Goal: Find contact information: Find contact information

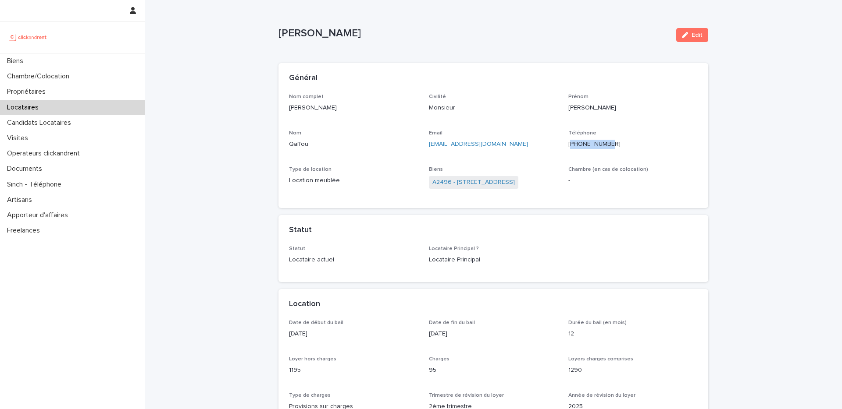
click at [88, 110] on div "Locataires" at bounding box center [72, 107] width 145 height 15
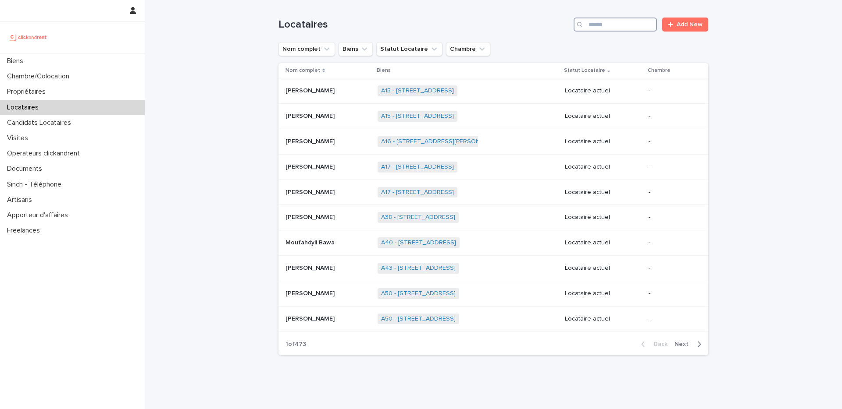
click at [618, 30] on input "Search" at bounding box center [614, 25] width 83 height 14
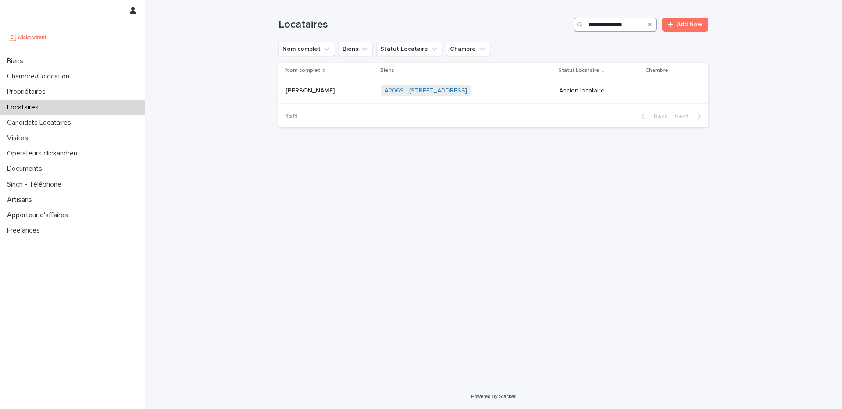
type input "**********"
click at [424, 91] on link "A2069 - [STREET_ADDRESS]" at bounding box center [425, 90] width 82 height 7
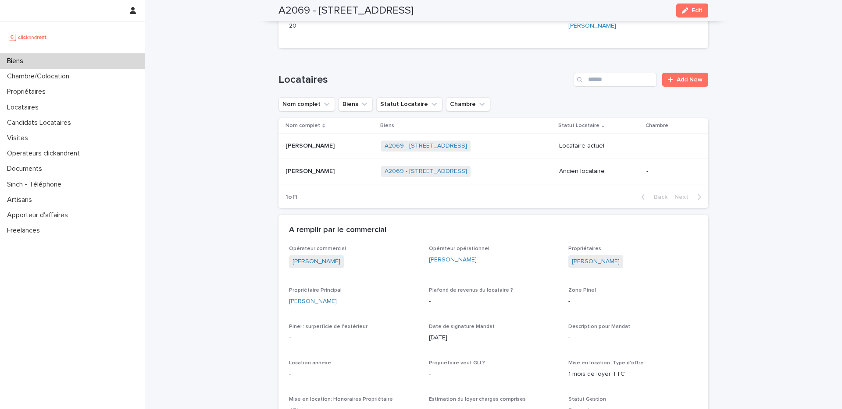
scroll to position [302, 0]
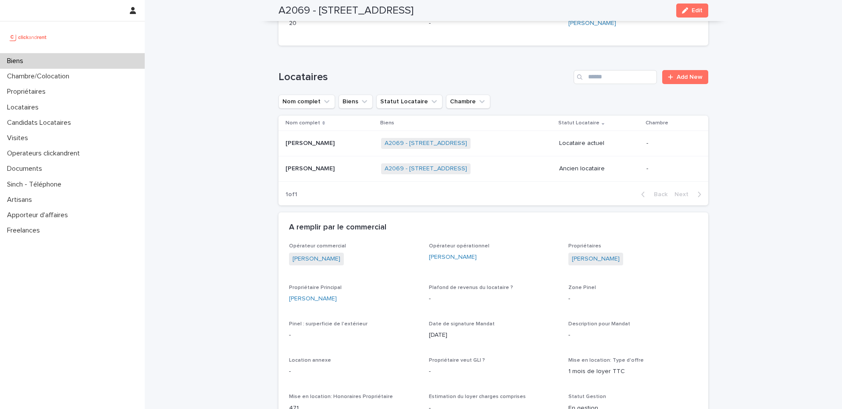
click at [354, 175] on div "[PERSON_NAME] [PERSON_NAME]" at bounding box center [329, 169] width 89 height 14
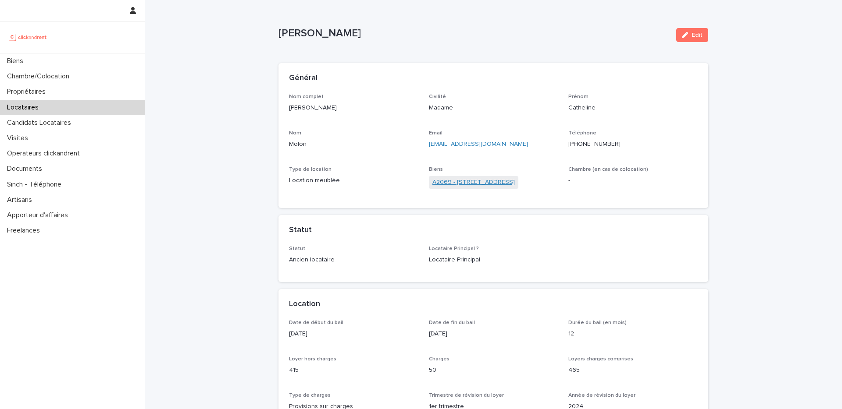
click at [473, 185] on link "A2069 - [STREET_ADDRESS]" at bounding box center [473, 182] width 82 height 9
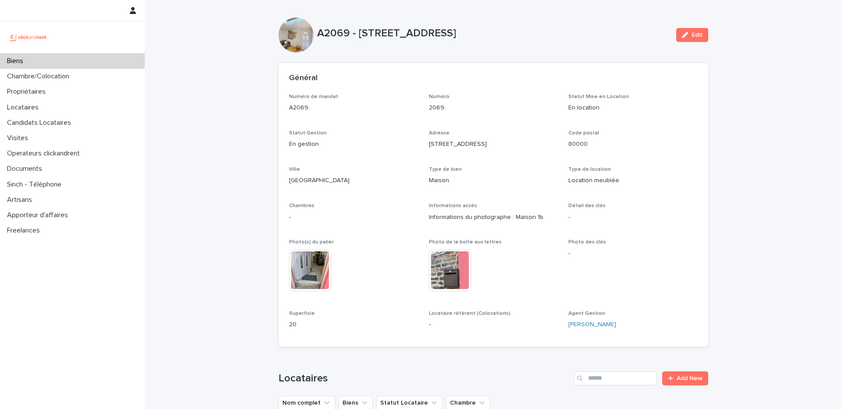
click at [341, 29] on p "A2069 - [STREET_ADDRESS]" at bounding box center [493, 33] width 352 height 13
copy p "A2069"
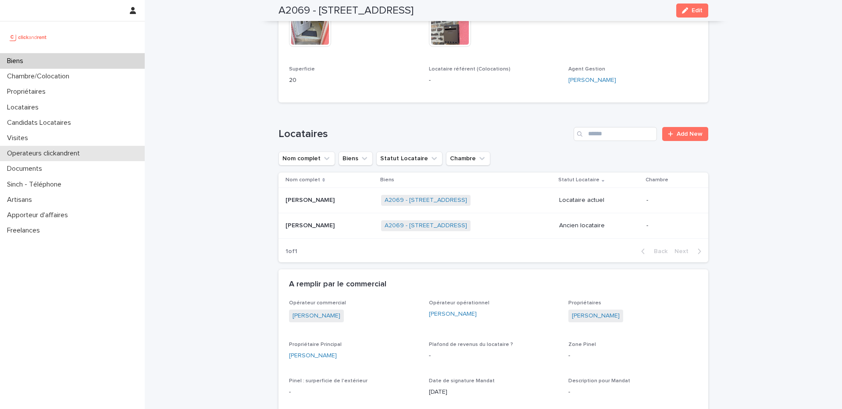
scroll to position [247, 0]
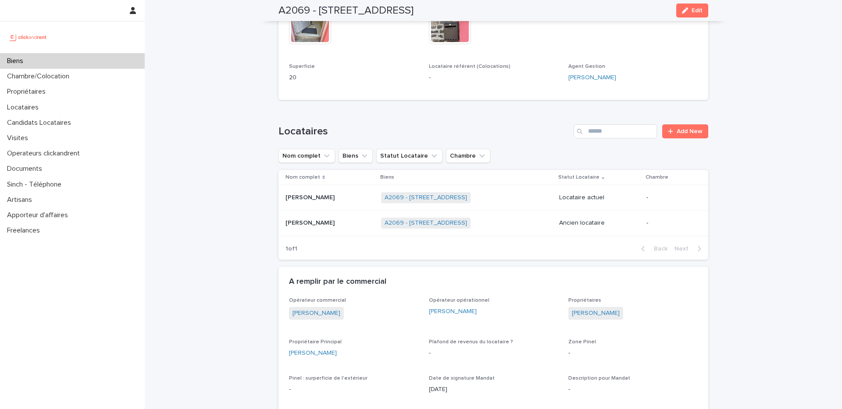
click at [344, 225] on p at bounding box center [329, 223] width 89 height 7
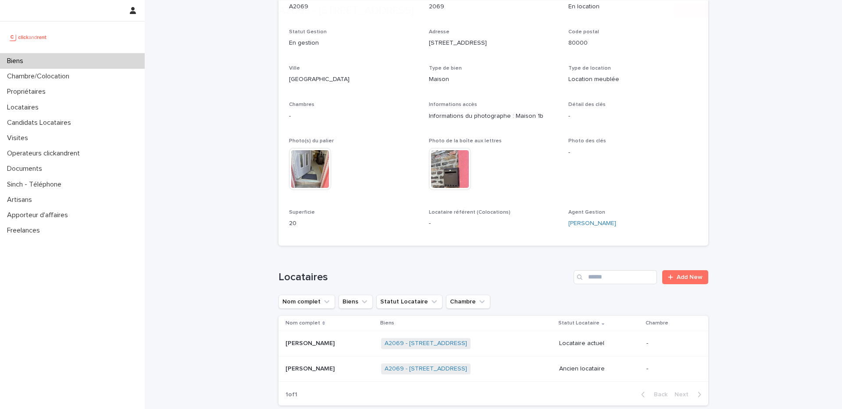
scroll to position [217, 0]
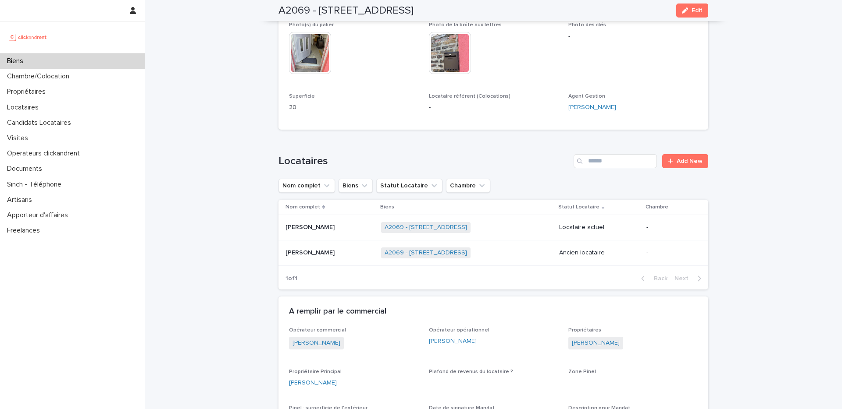
click at [327, 262] on td "[PERSON_NAME] [PERSON_NAME]" at bounding box center [327, 253] width 99 height 25
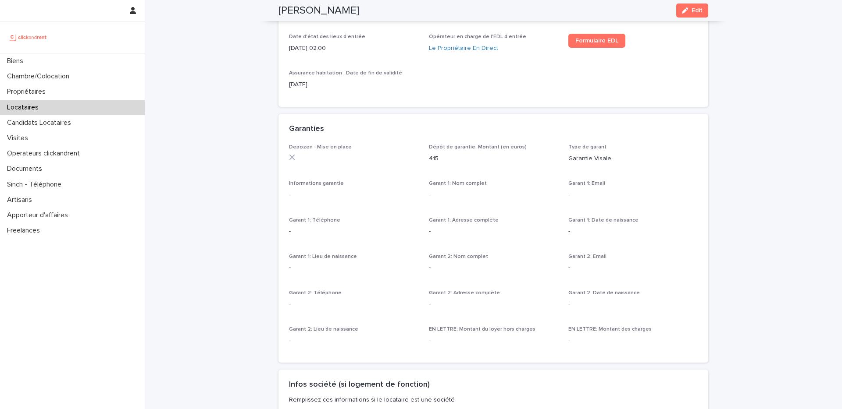
scroll to position [434, 0]
click at [82, 61] on div "Biens" at bounding box center [72, 60] width 145 height 15
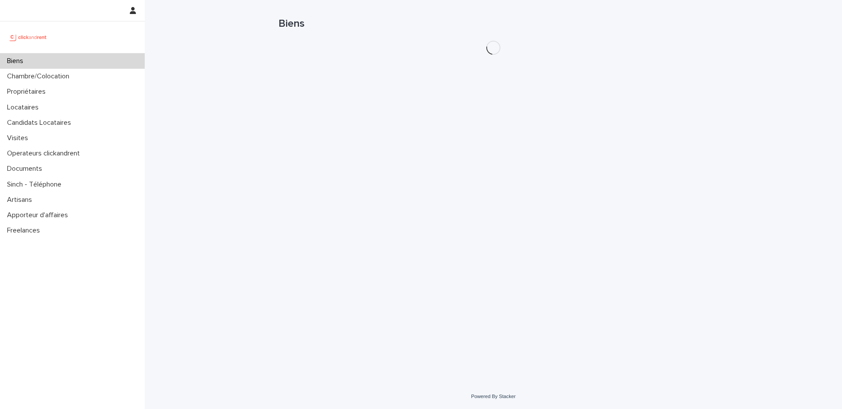
click at [82, 61] on div "Biens" at bounding box center [72, 60] width 145 height 15
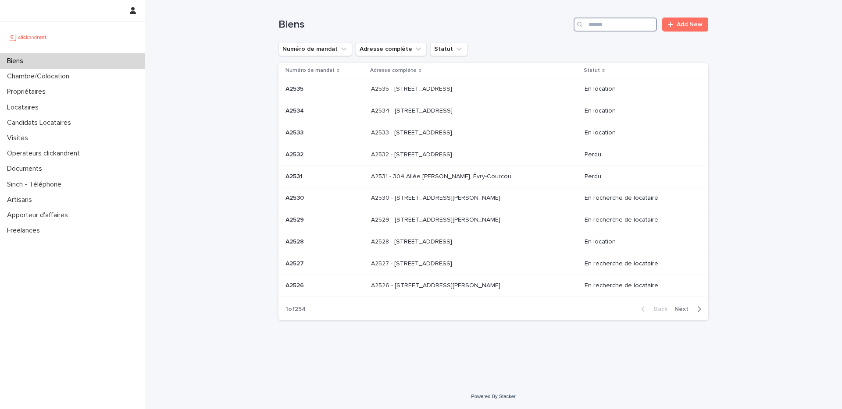
click at [599, 27] on input "Search" at bounding box center [614, 25] width 83 height 14
paste input "*****"
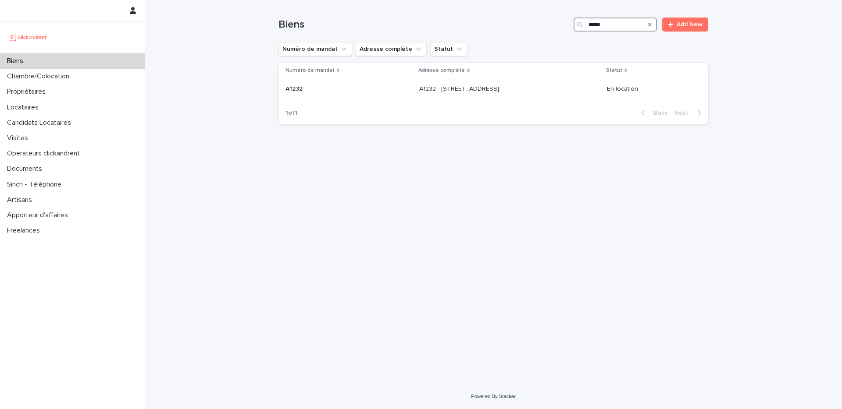
type input "*****"
click at [505, 88] on p at bounding box center [492, 88] width 146 height 7
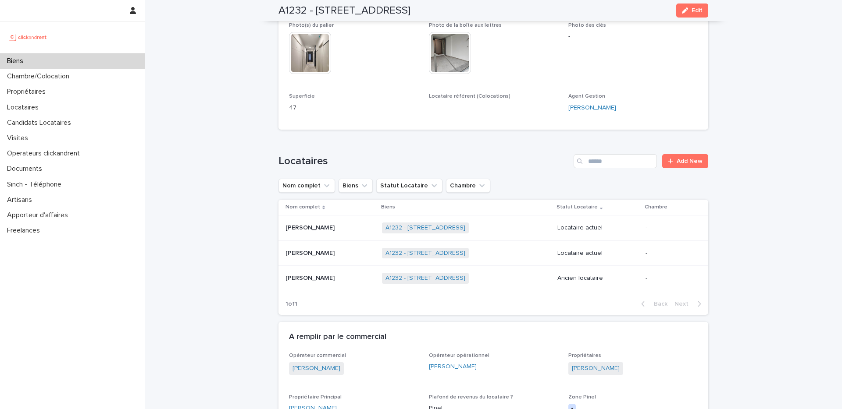
scroll to position [399, 0]
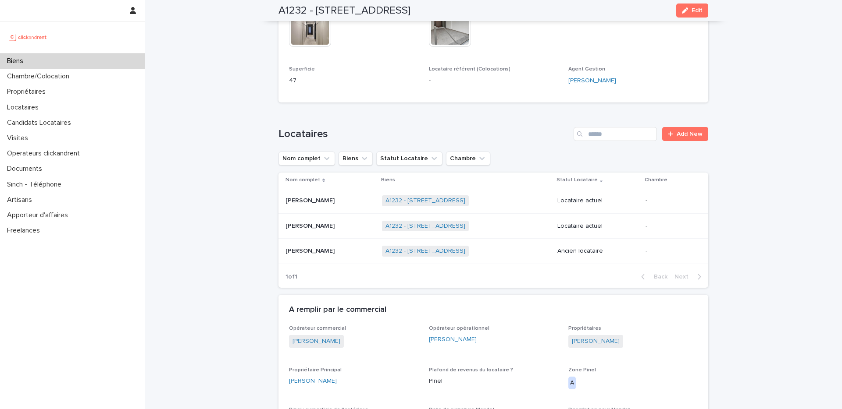
click at [352, 205] on div "[PERSON_NAME] [PERSON_NAME]" at bounding box center [329, 201] width 89 height 14
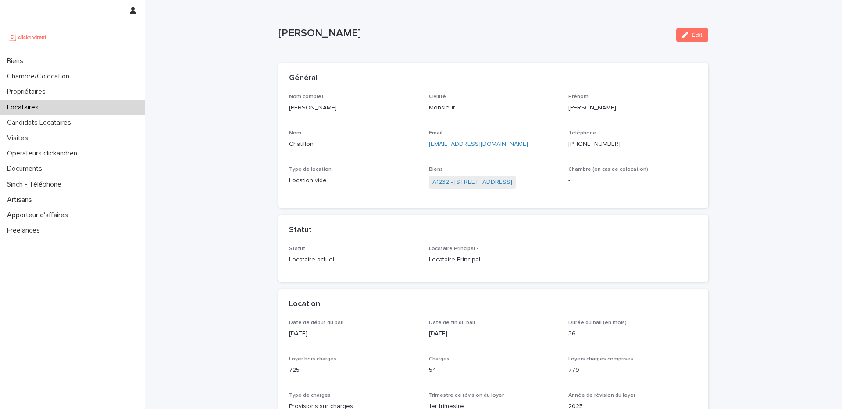
click at [590, 144] on p "[PHONE_NUMBER]" at bounding box center [632, 144] width 129 height 9
copy p "33624365052"
